Goal: Information Seeking & Learning: Learn about a topic

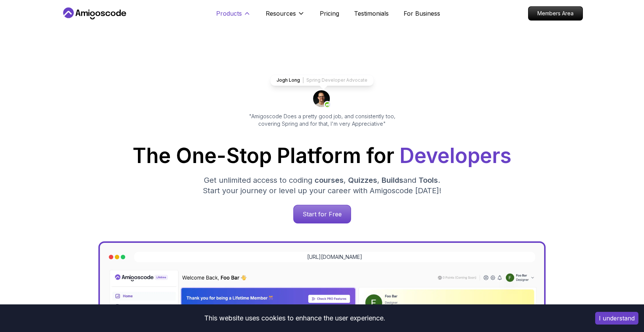
click at [232, 14] on p "Products" at bounding box center [229, 13] width 26 height 9
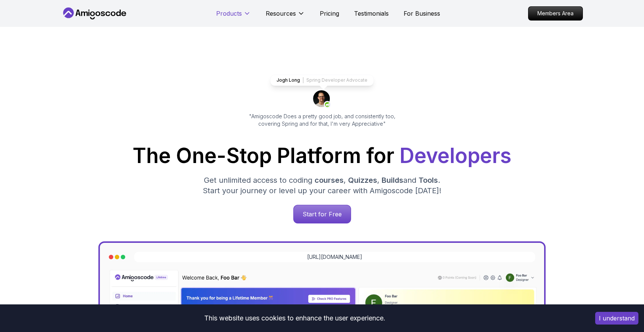
click at [232, 14] on p "Products" at bounding box center [229, 13] width 26 height 9
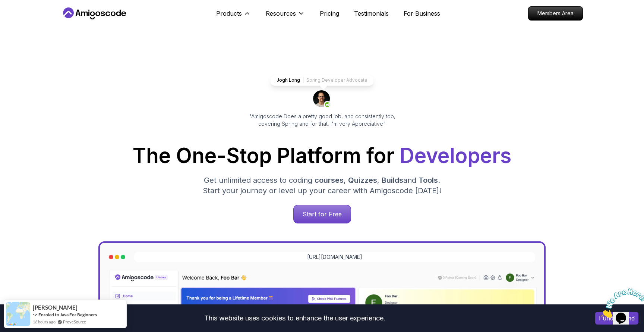
click at [220, 73] on link "Courses Comprehensive coding courses" at bounding box center [257, 85] width 127 height 31
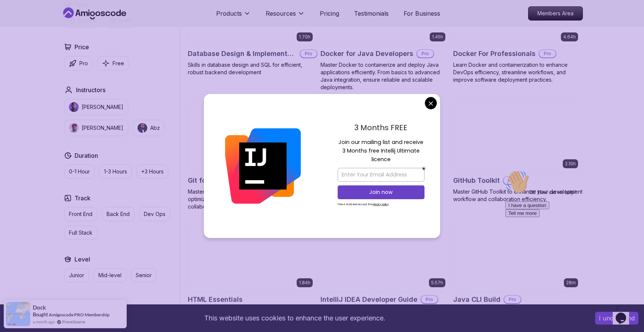
scroll to position [724, 0]
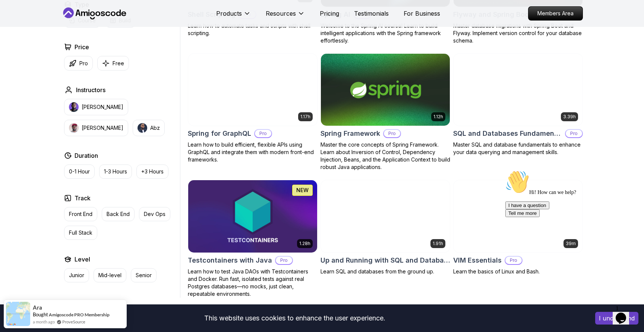
scroll to position [1838, 0]
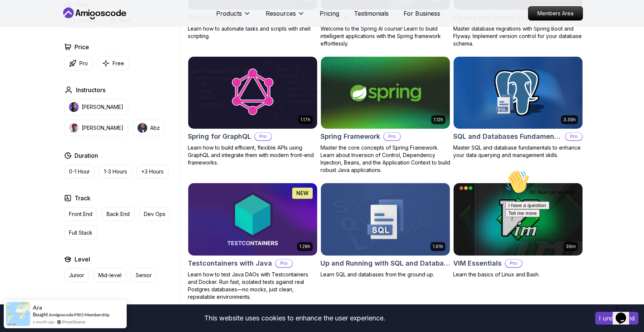
click at [386, 160] on p "Master the core concepts of Spring Framework. Learn about Inversion of Control,…" at bounding box center [385, 159] width 130 height 30
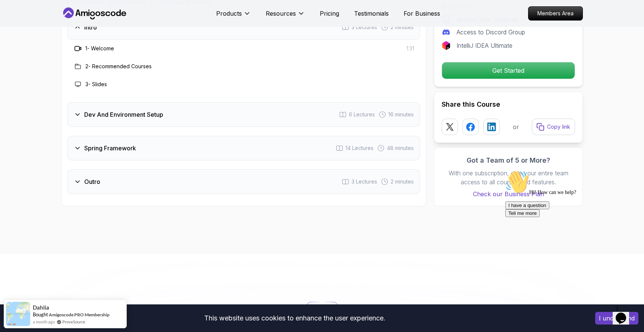
scroll to position [1003, 0]
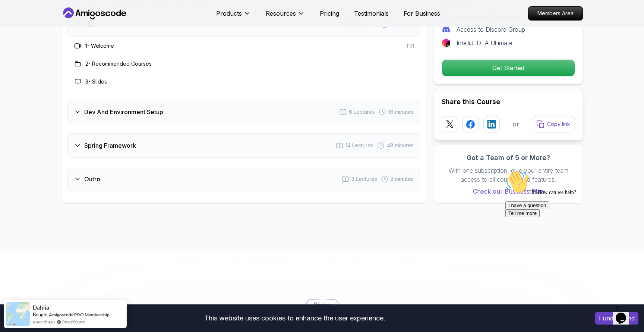
click at [167, 104] on div "Dev And Environment Setup 6 Lectures 16 minutes" at bounding box center [243, 111] width 352 height 25
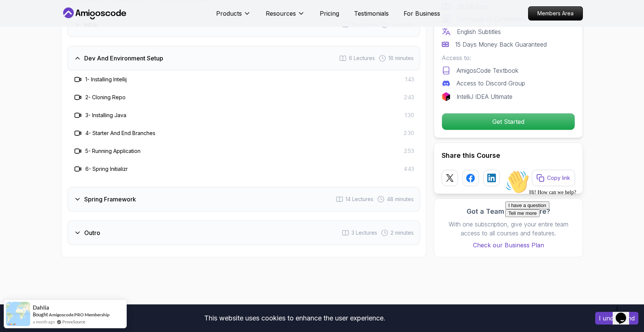
click at [150, 187] on div "Spring Framework 14 Lectures 48 minutes" at bounding box center [243, 199] width 352 height 25
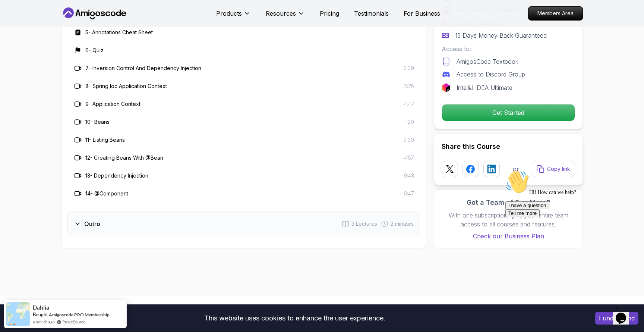
scroll to position [1165, 0]
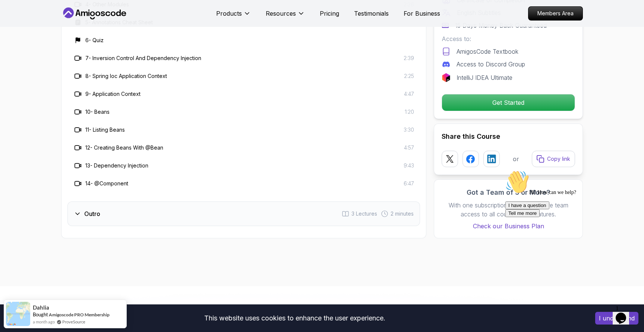
click at [141, 213] on div "Outro 3 Lectures 2 minutes" at bounding box center [243, 213] width 352 height 25
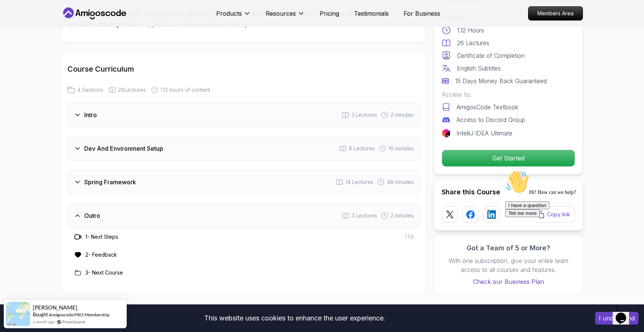
scroll to position [914, 0]
click at [144, 174] on div "Spring Framework 14 Lectures 48 minutes" at bounding box center [243, 181] width 352 height 25
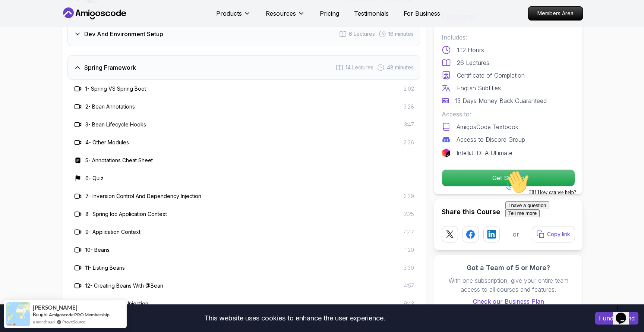
scroll to position [1089, 0]
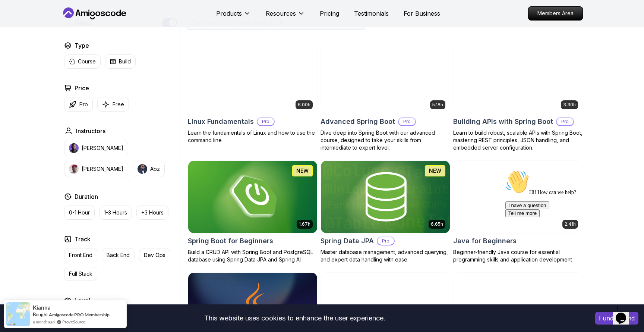
scroll to position [195, 0]
